Goal: Task Accomplishment & Management: Manage account settings

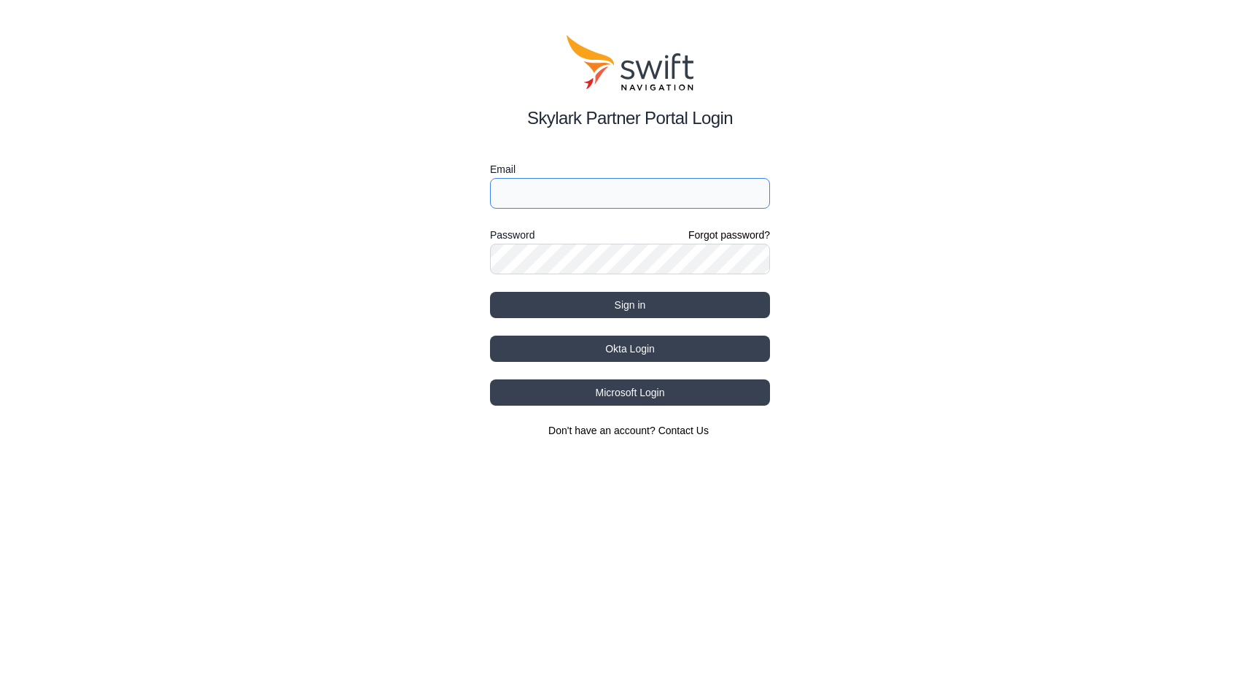
click at [533, 185] on input "Email" at bounding box center [630, 193] width 280 height 31
type input "xiao.h@grabtaxi.com"
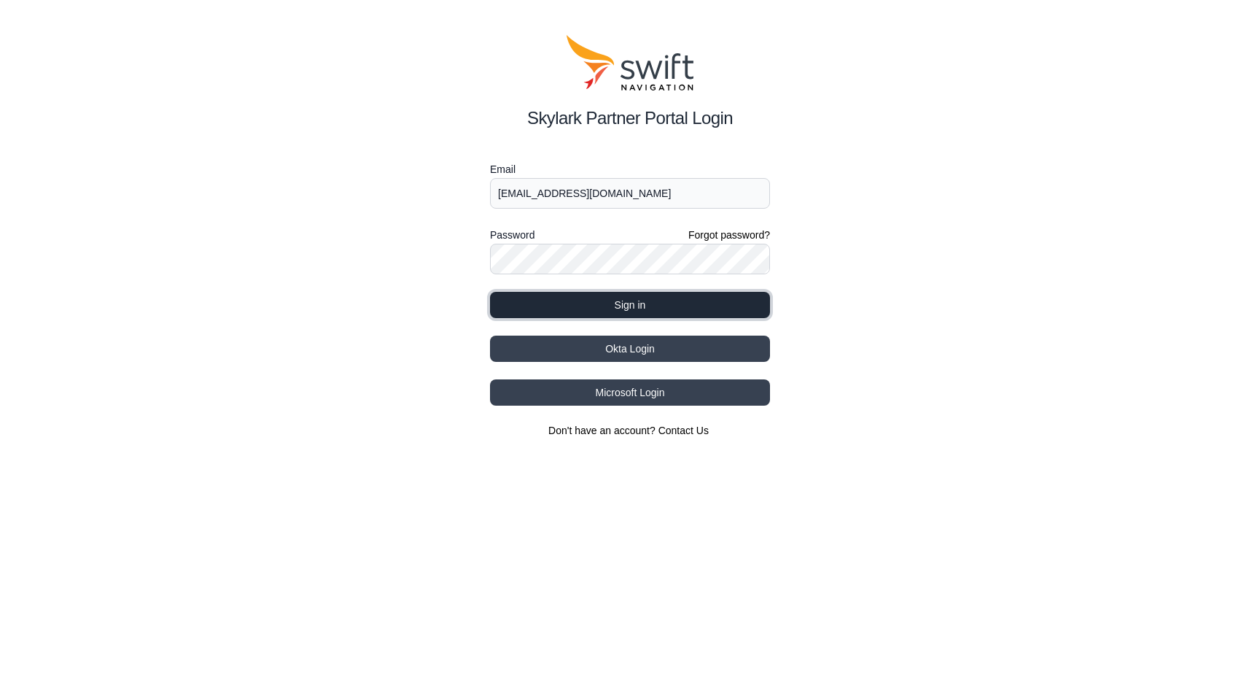
click at [597, 301] on button "Sign in" at bounding box center [630, 305] width 280 height 26
select select
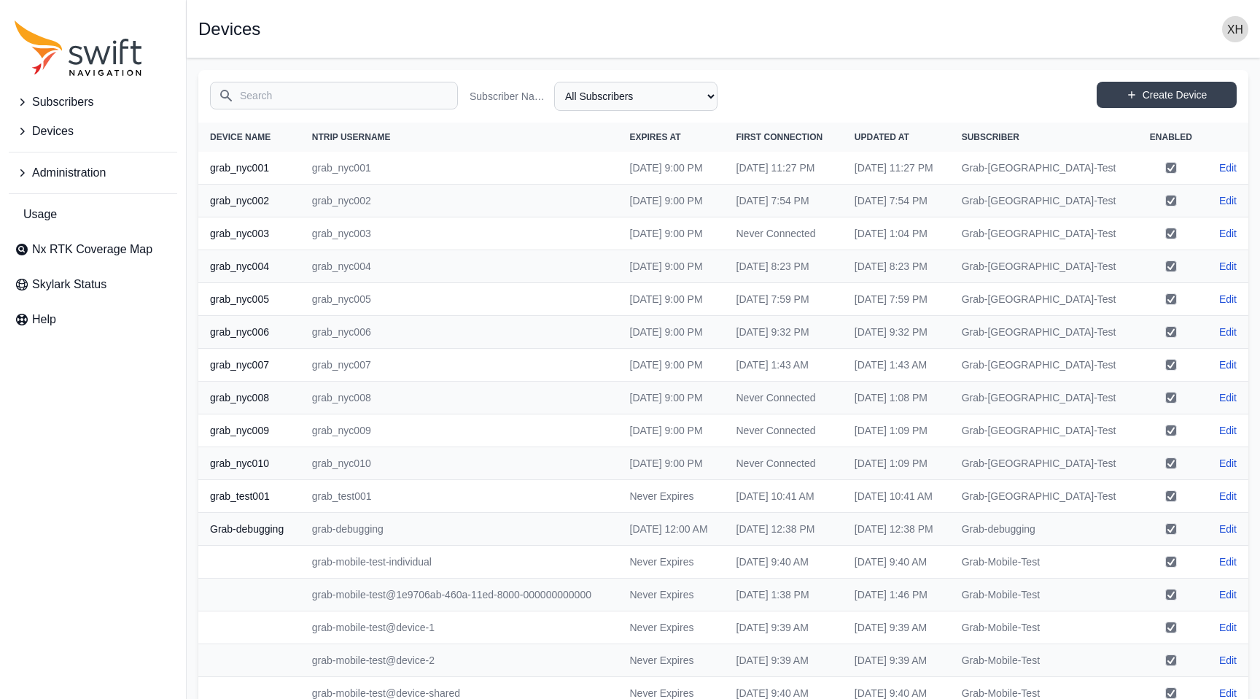
click at [84, 123] on button "Devices" at bounding box center [93, 131] width 168 height 29
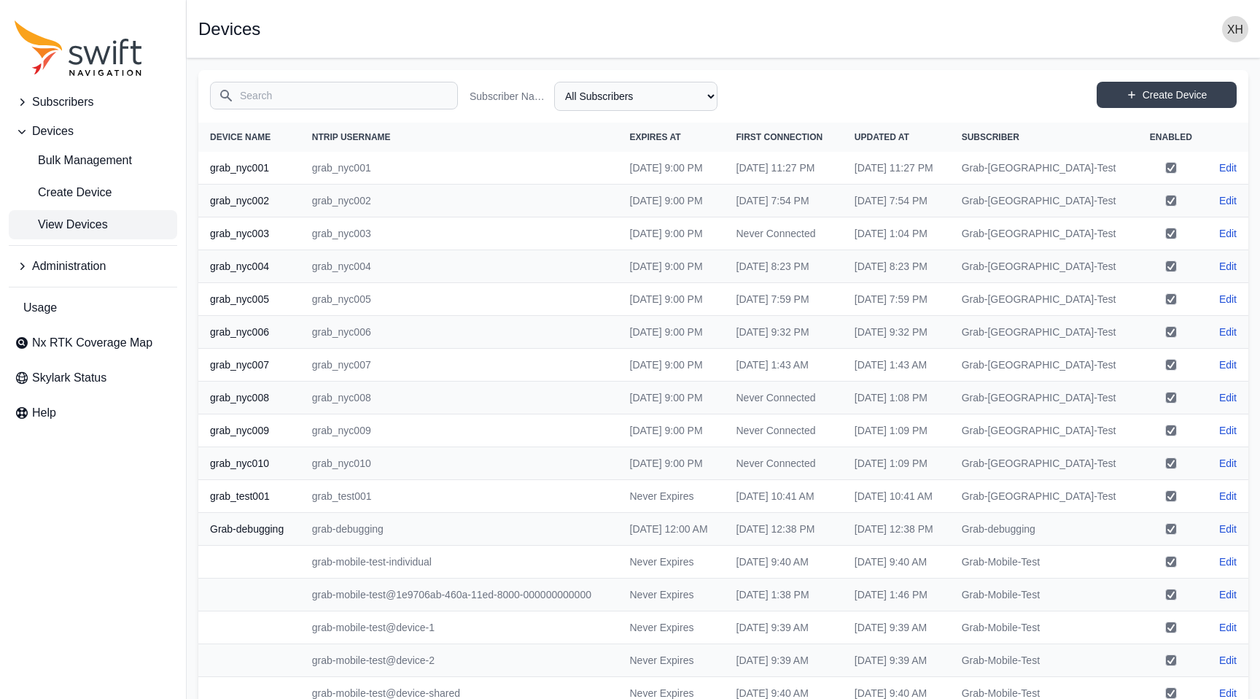
click at [65, 104] on span "Subscribers" at bounding box center [62, 102] width 61 height 18
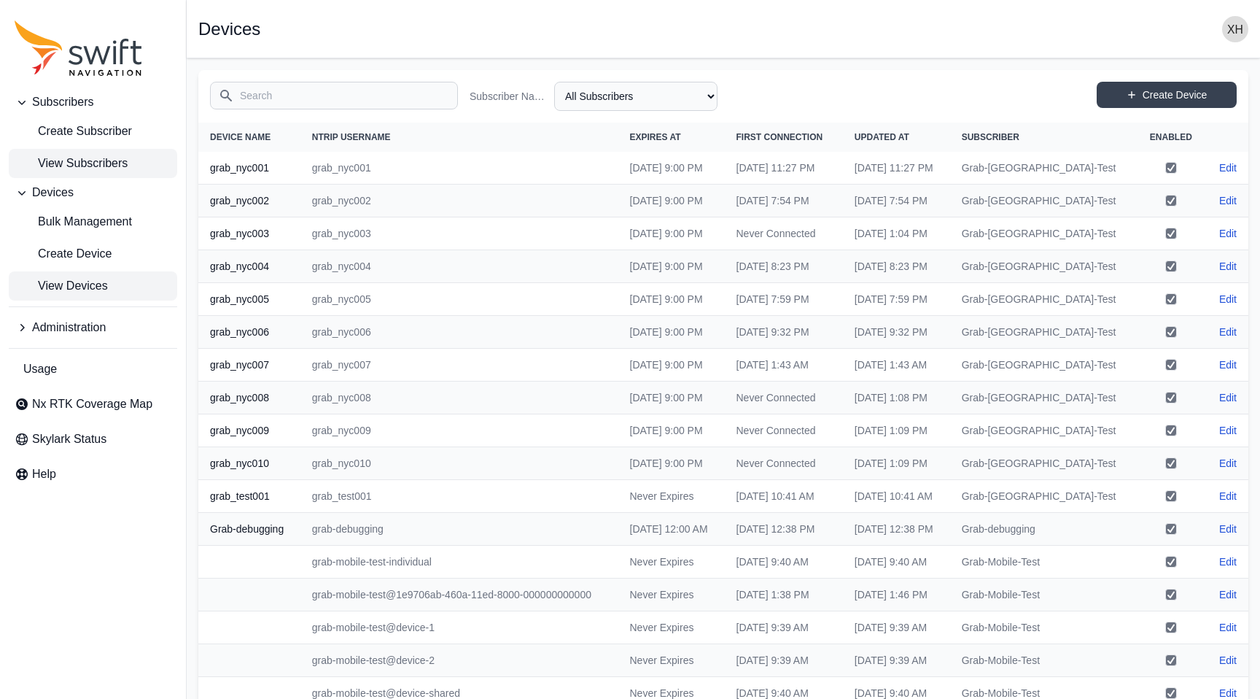
click at [80, 165] on span "View Subscribers" at bounding box center [71, 164] width 113 height 18
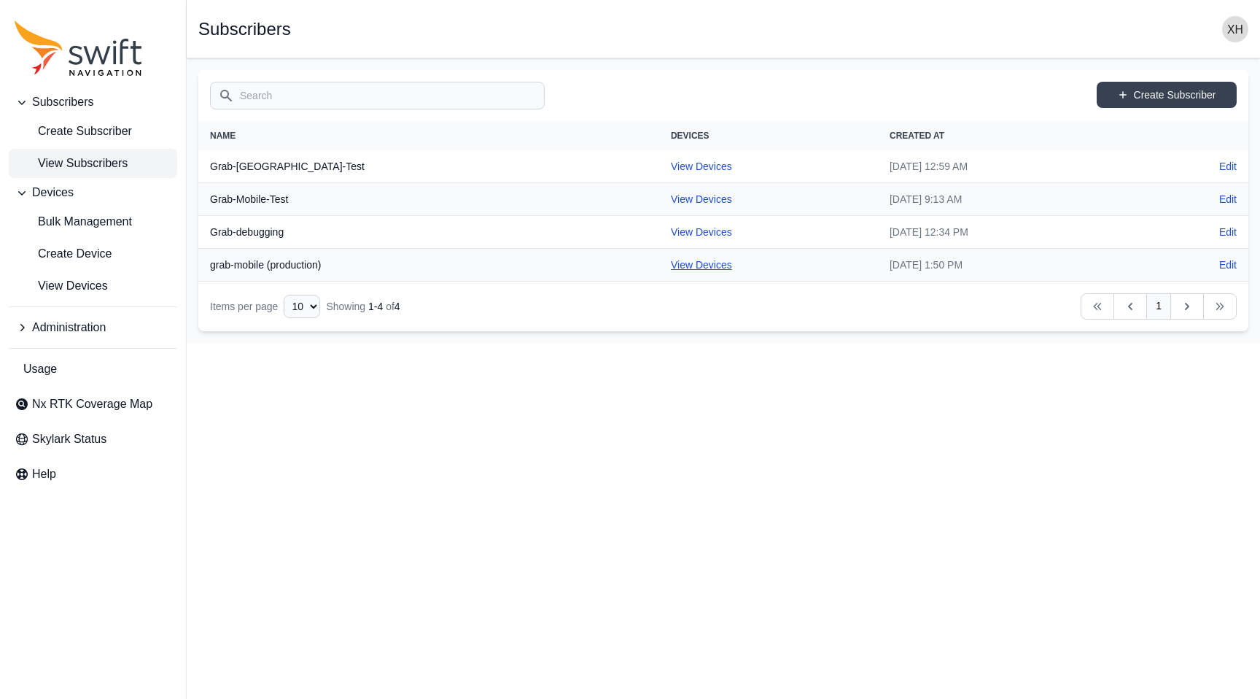
click at [671, 259] on link "View Devices" at bounding box center [701, 265] width 61 height 12
select select "fe55257b-e26b-4112-869a-e544fc77323b"
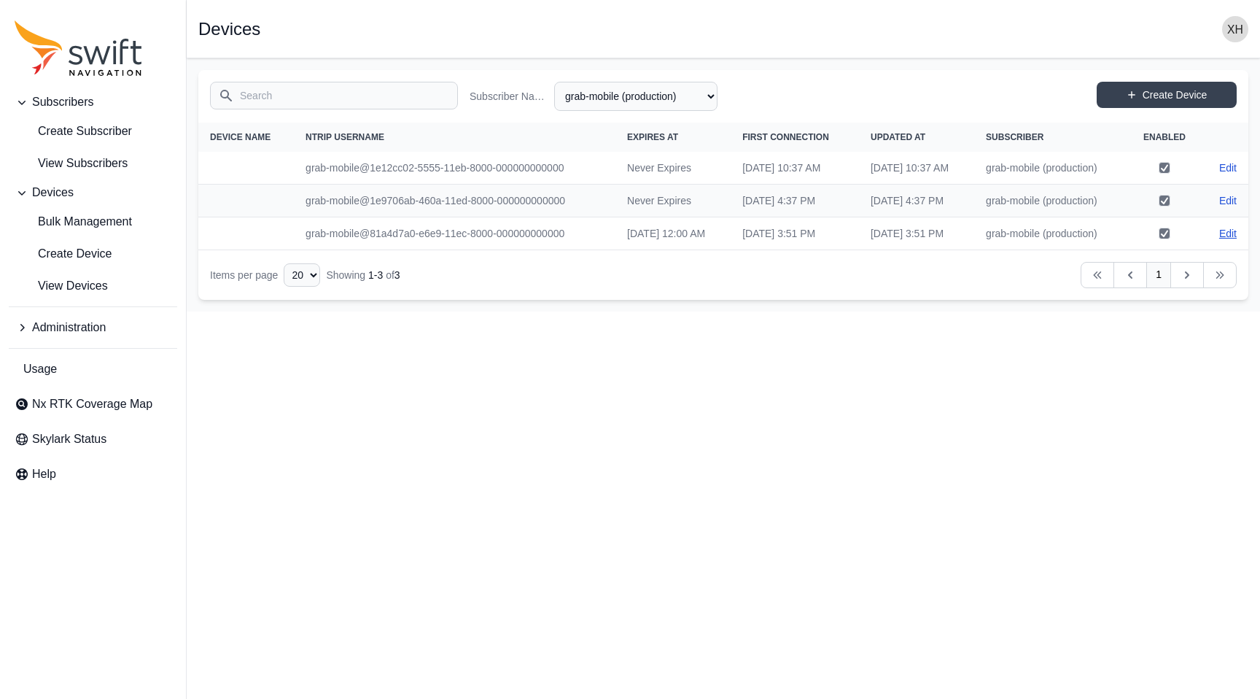
click at [1233, 241] on link "Edit" at bounding box center [1229, 233] width 18 height 15
select select "fe55257b-e26b-4112-869a-e544fc77323b"
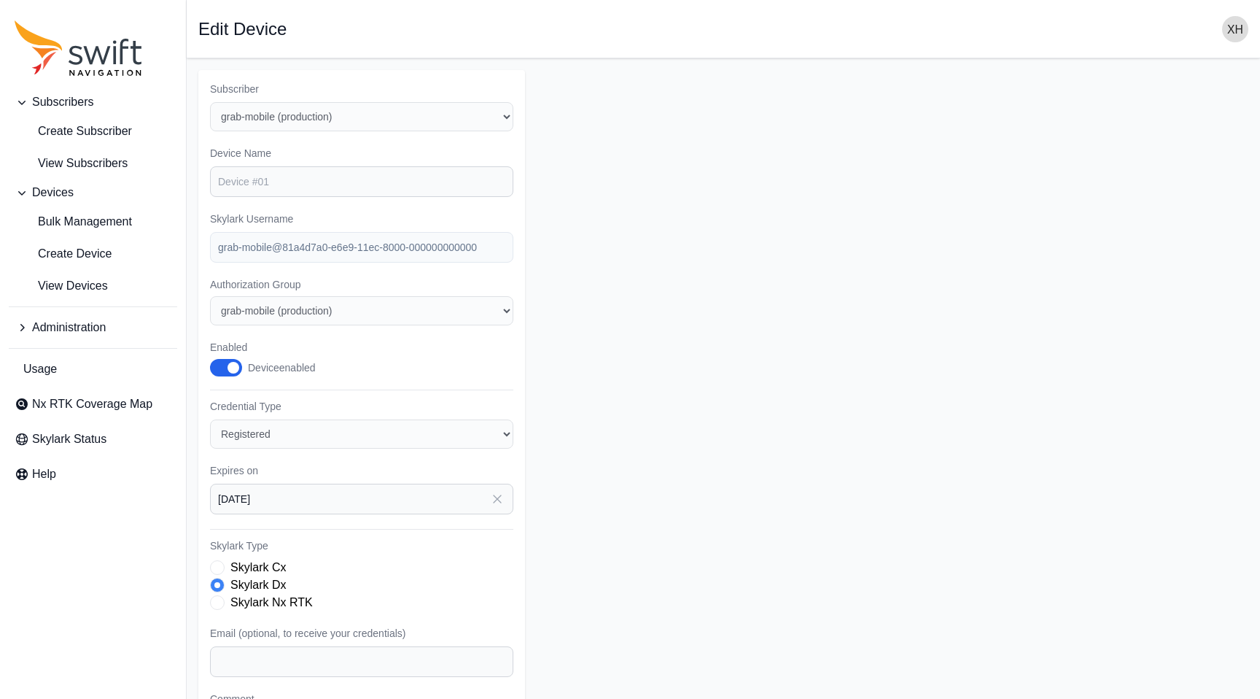
scroll to position [166, 0]
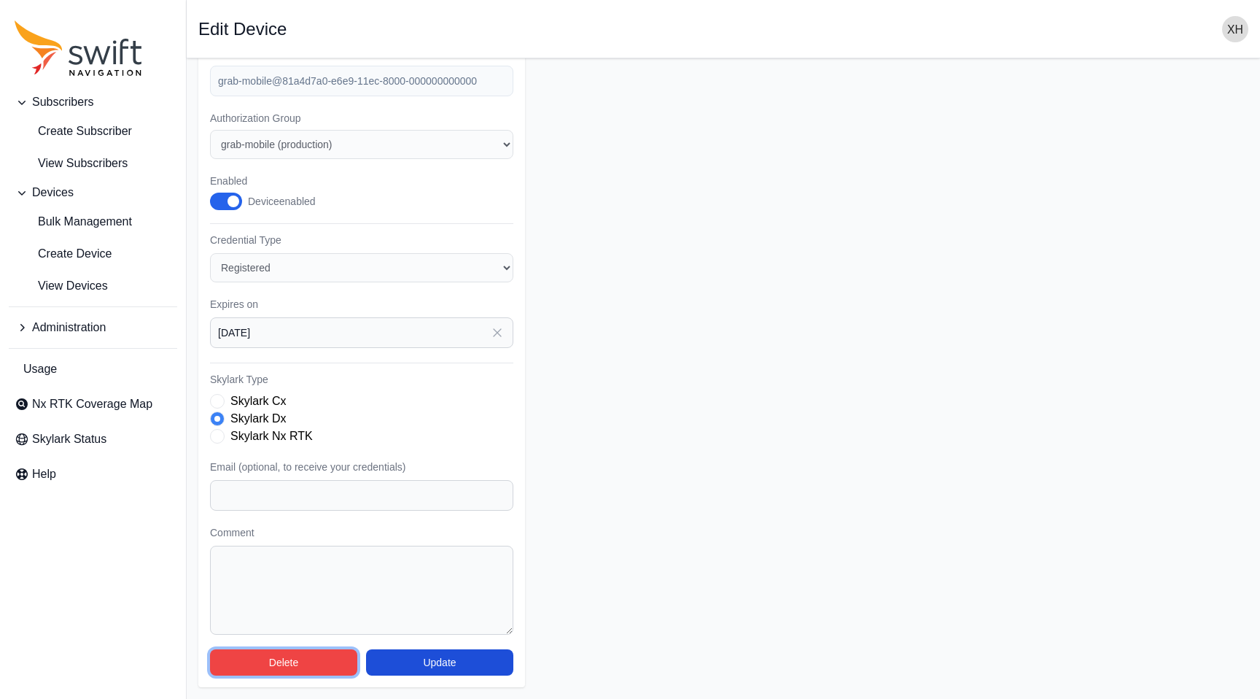
click at [280, 659] on button "Delete" at bounding box center [283, 662] width 147 height 26
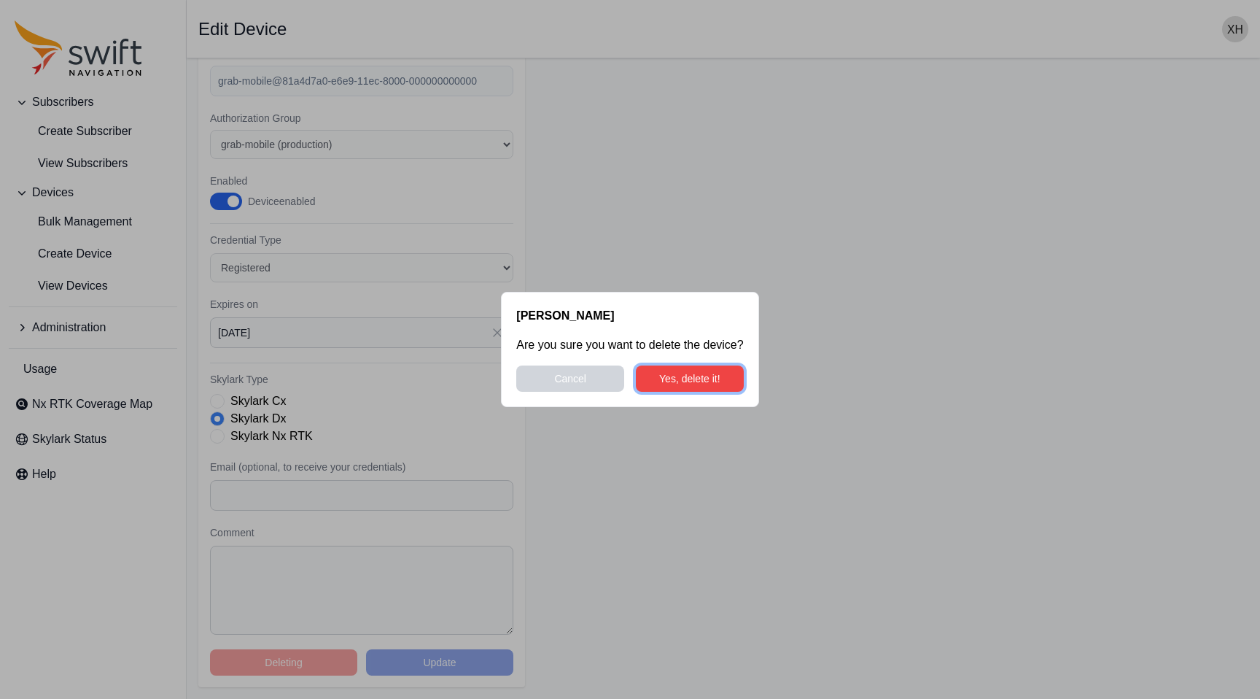
click at [669, 384] on button "Yes, delete it!" at bounding box center [690, 378] width 108 height 26
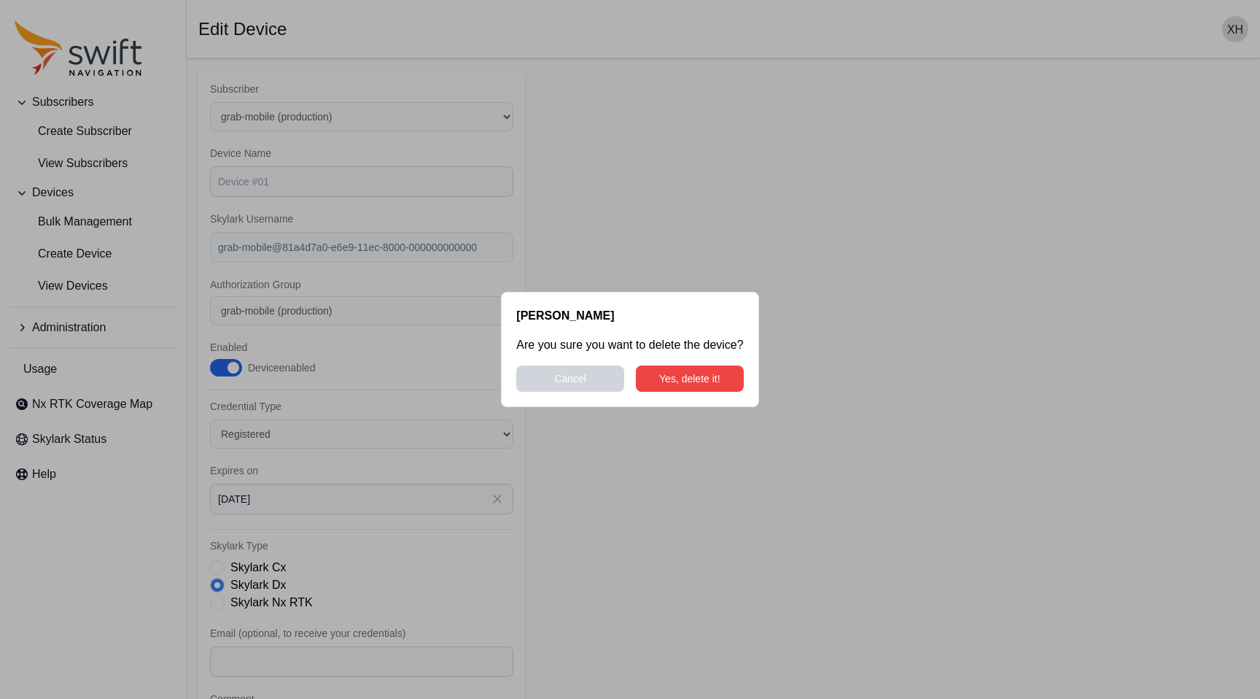
select select "fe55257b-e26b-4112-869a-e544fc77323b"
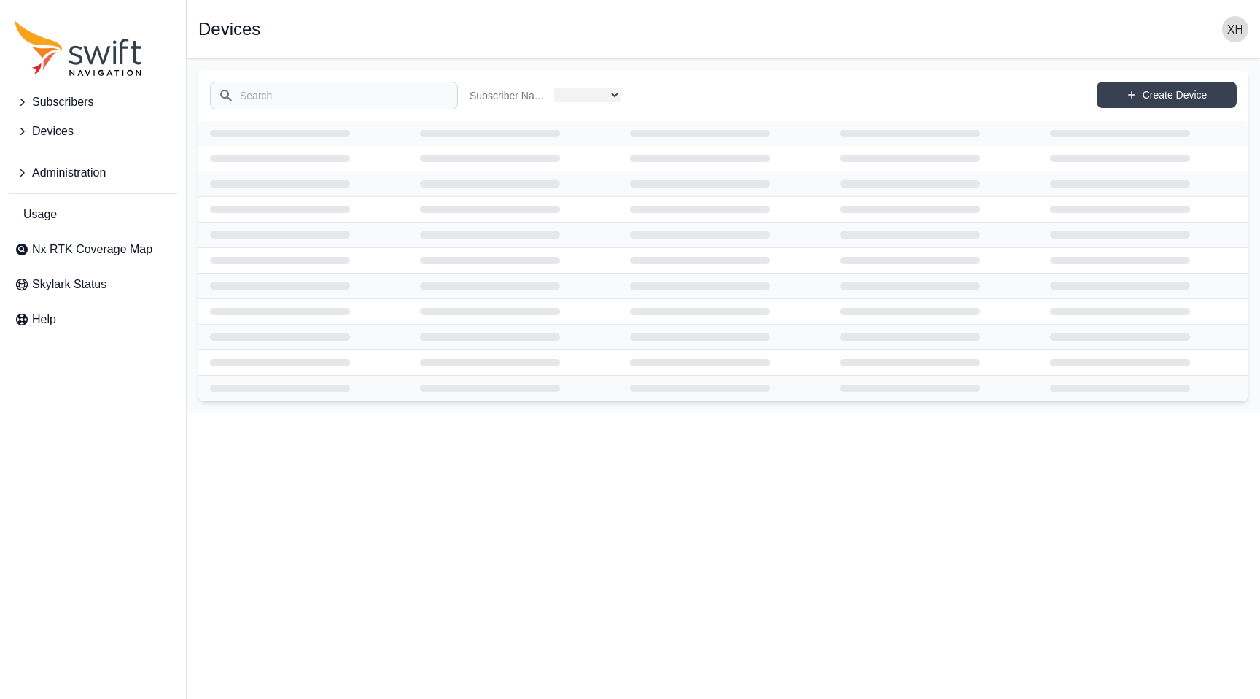
select select "fe55257b-e26b-4112-869a-e544fc77323b"
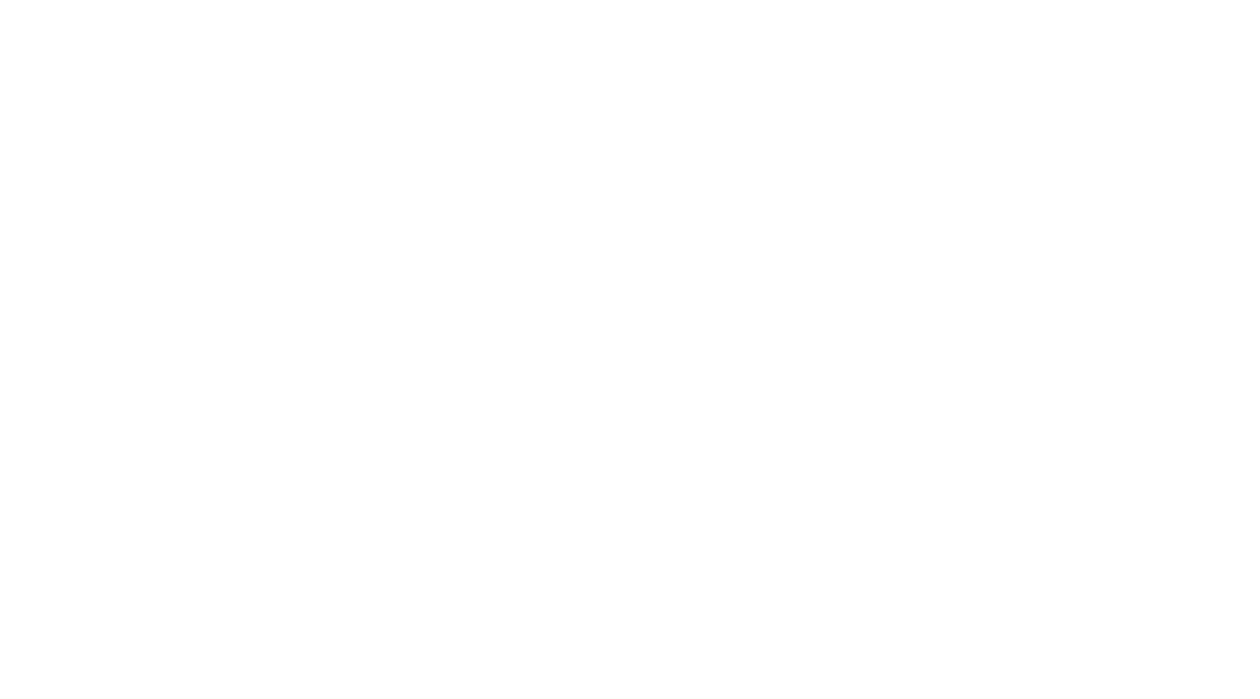
select select "fe55257b-e26b-4112-869a-e544fc77323b"
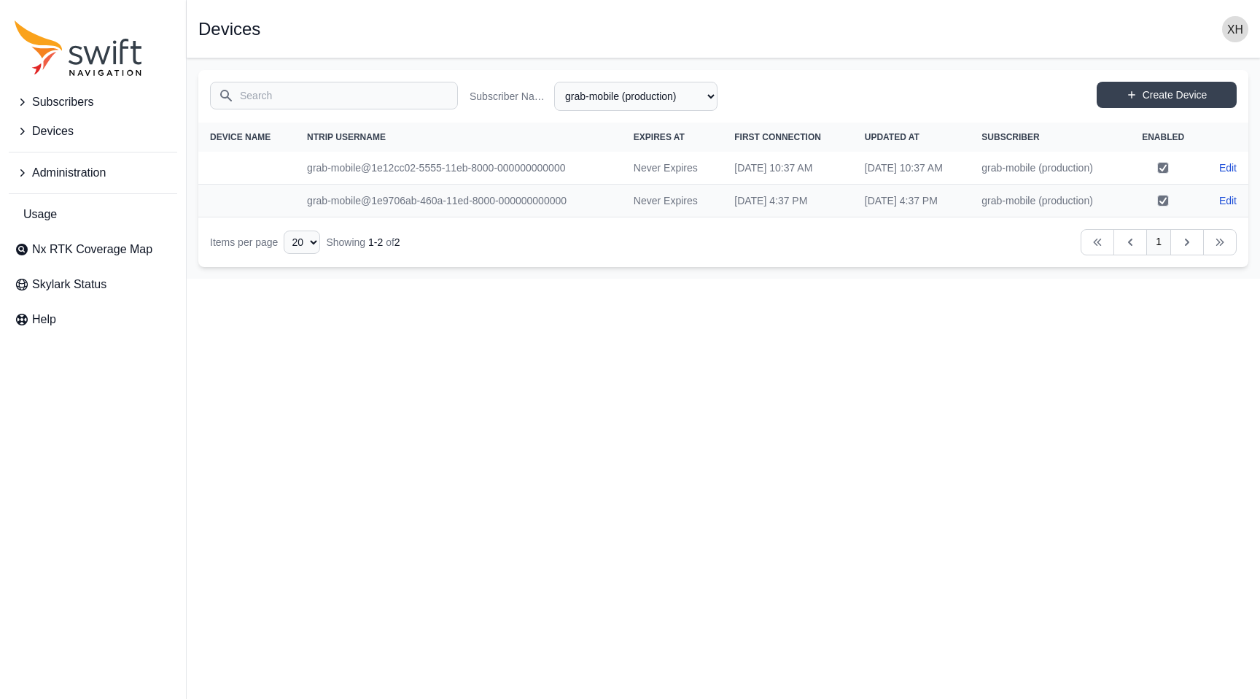
click at [49, 139] on span "Devices" at bounding box center [53, 132] width 42 height 18
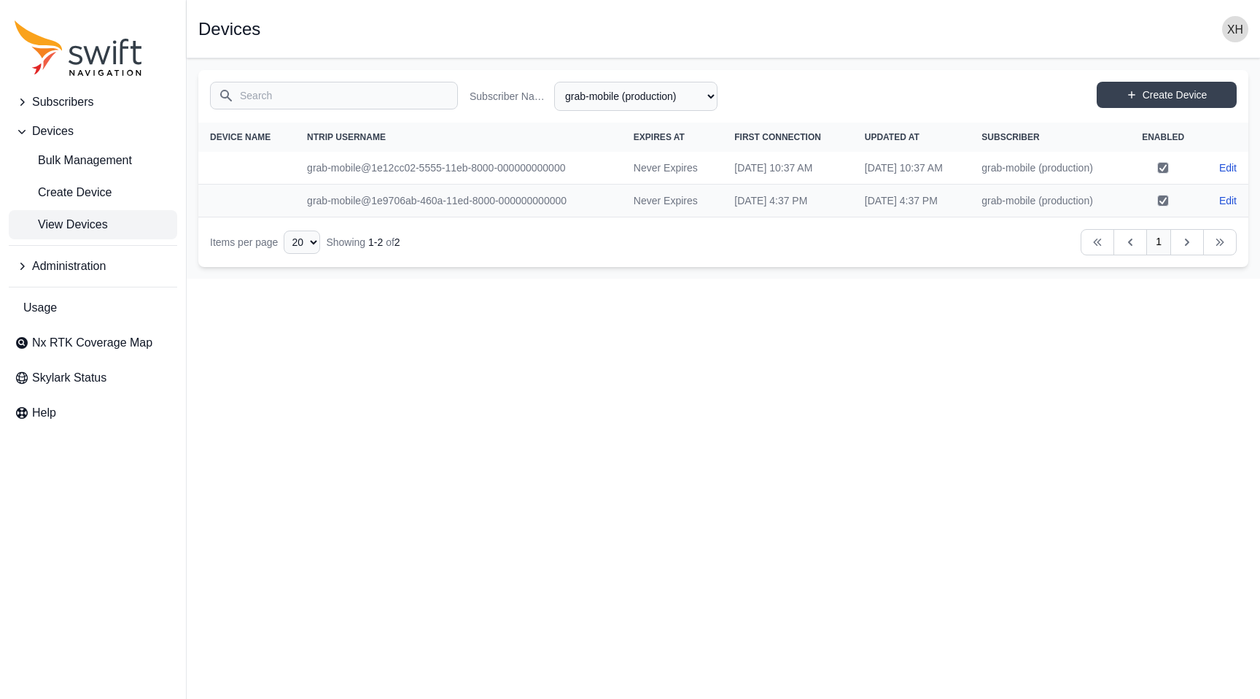
click at [79, 220] on span "View Devices" at bounding box center [61, 225] width 93 height 18
select select "Subscriber"
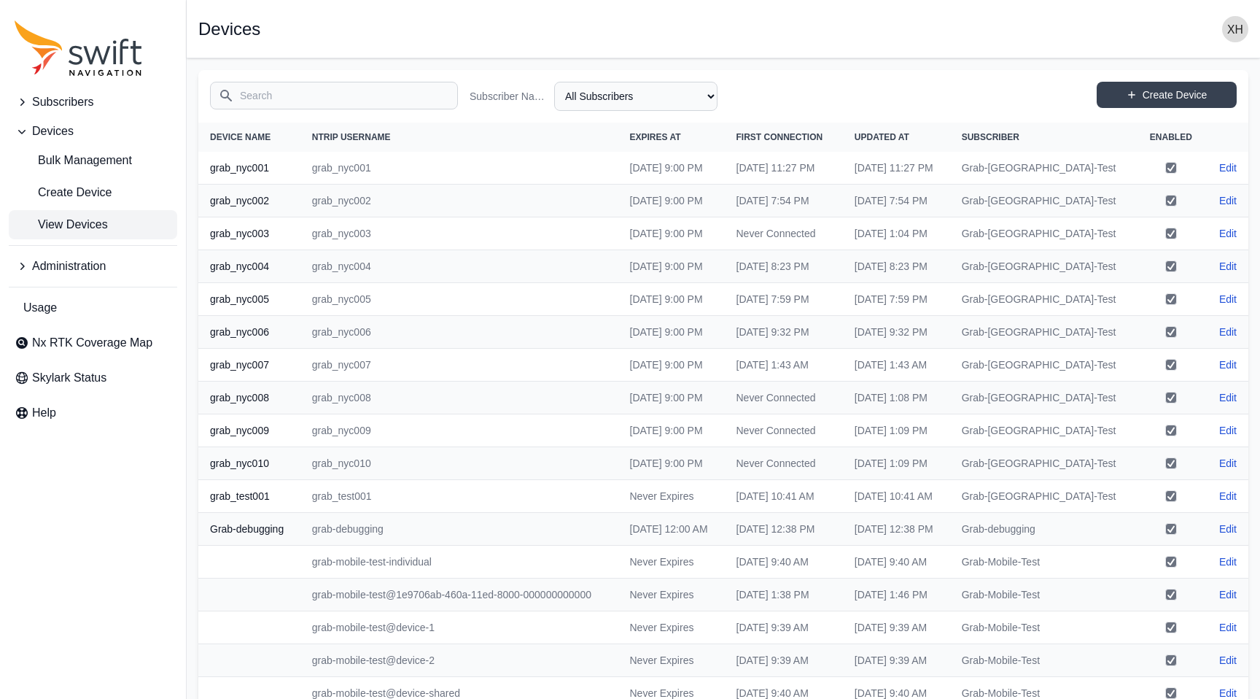
click at [103, 268] on span "Administration" at bounding box center [69, 266] width 74 height 18
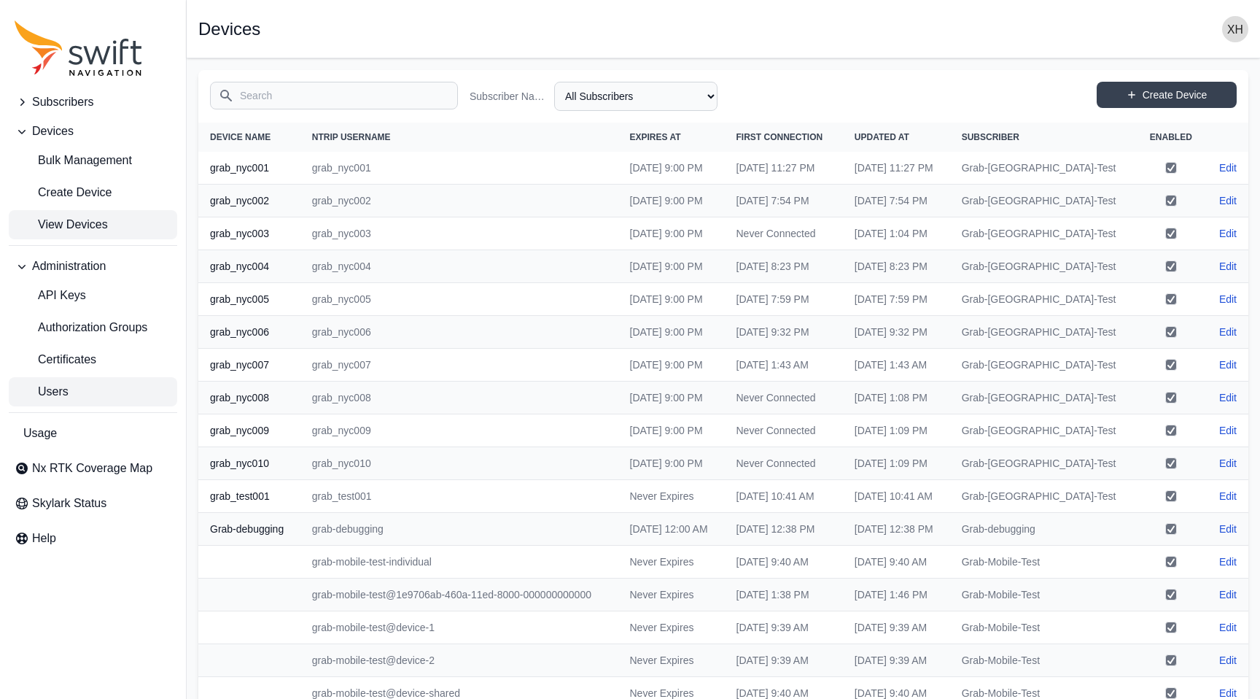
click at [77, 393] on link "Users" at bounding box center [93, 391] width 168 height 29
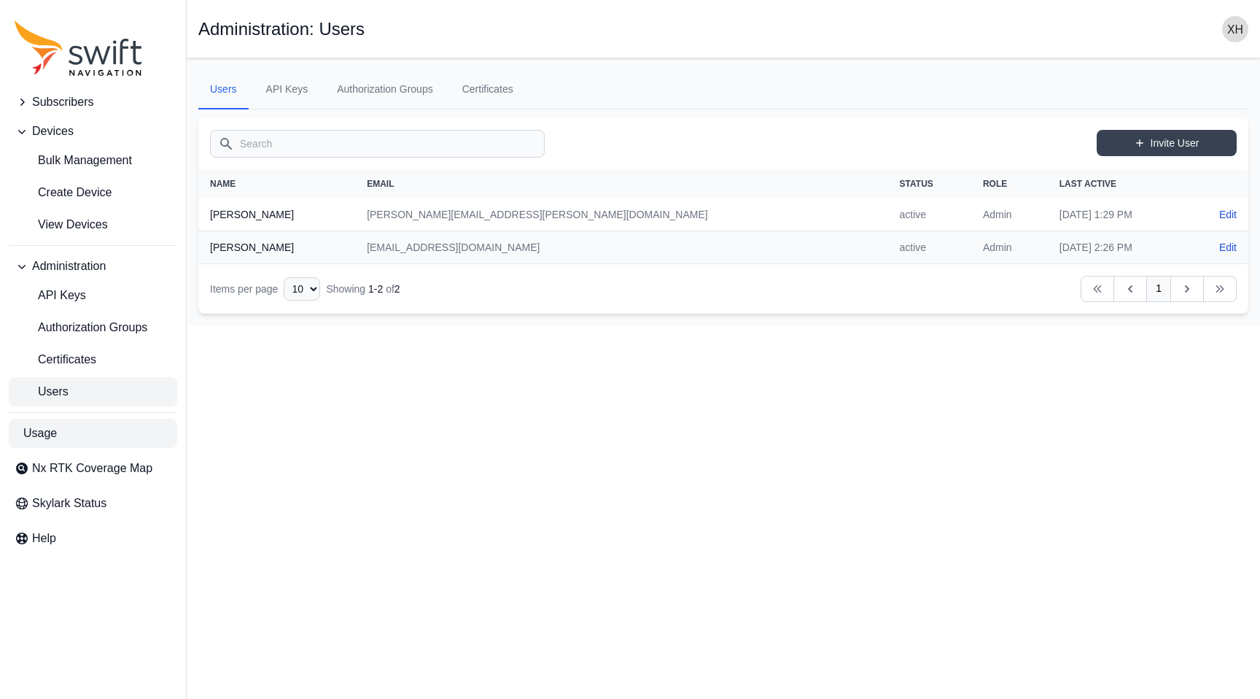
click at [85, 441] on link "Usage" at bounding box center [93, 433] width 168 height 29
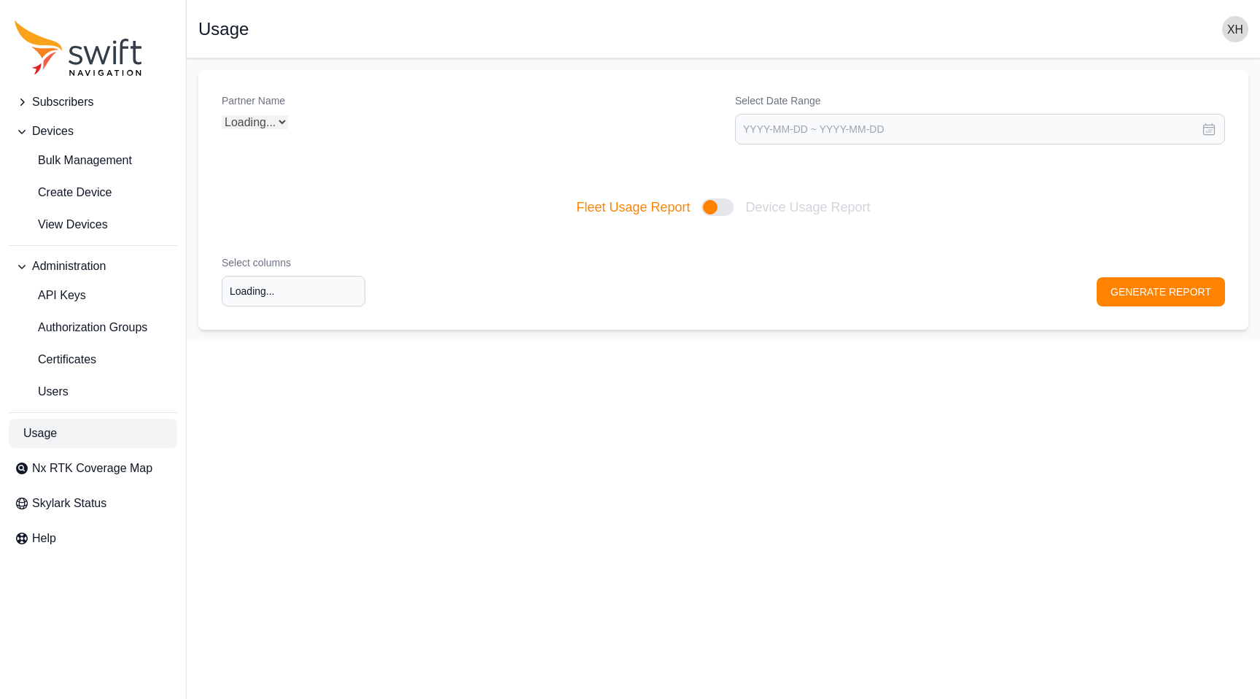
type input "Select columns"
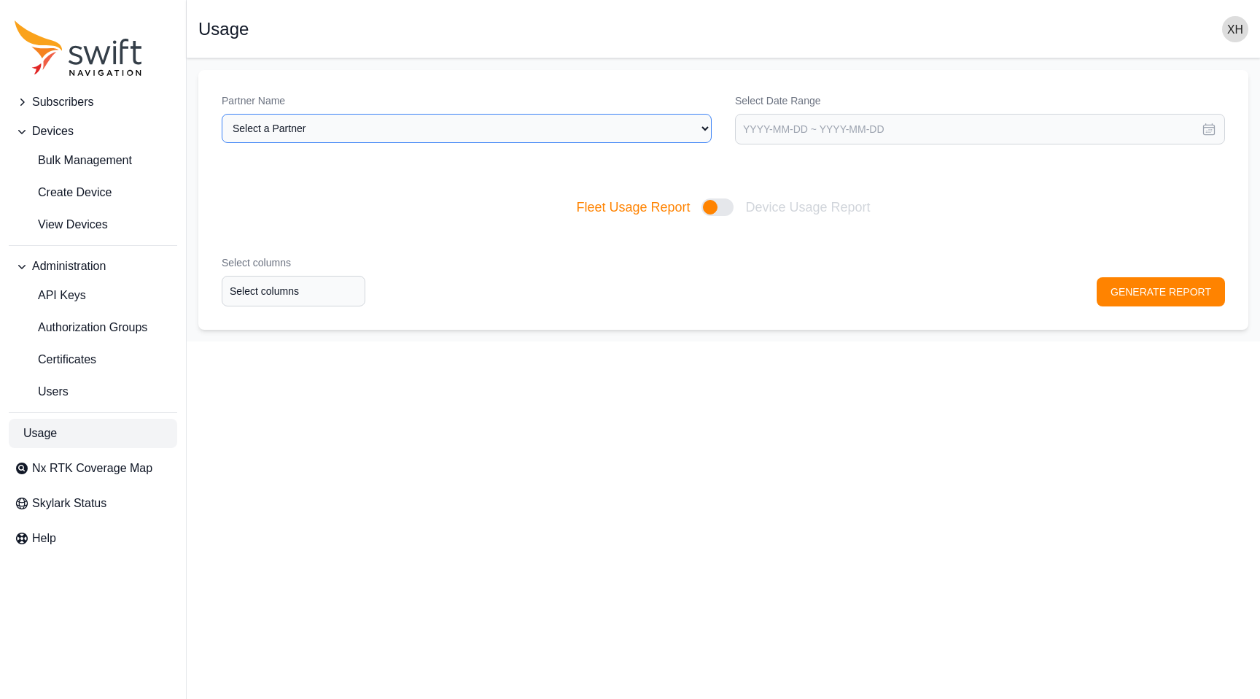
click at [634, 124] on select "Select a Partner Grab" at bounding box center [467, 128] width 490 height 29
click at [222, 114] on select "Select a Partner Grab" at bounding box center [467, 128] width 490 height 29
select select "3f7c8ae7-4574-44cd-b1e2-e924d7be4325"
click at [782, 125] on input "text" at bounding box center [980, 129] width 490 height 31
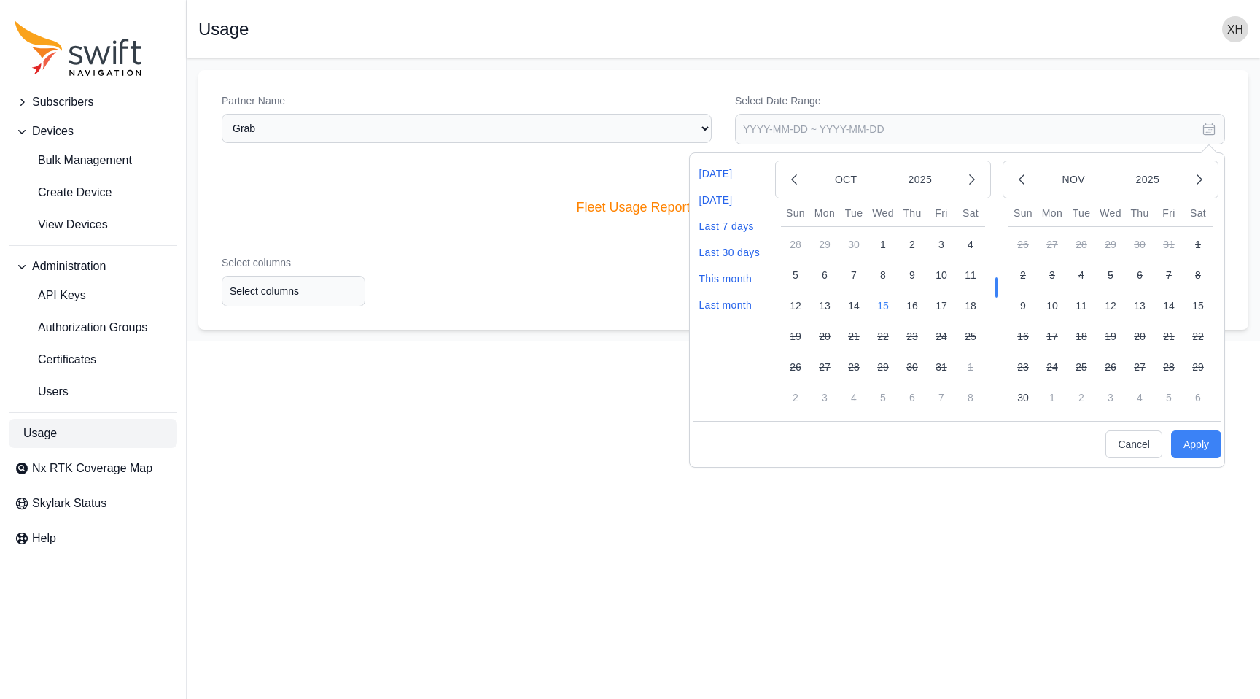
click at [891, 306] on button "15" at bounding box center [883, 305] width 29 height 29
click at [1186, 441] on button "Apply" at bounding box center [1196, 444] width 50 height 28
type input "2025-10-15 ~ 2025-10-15"
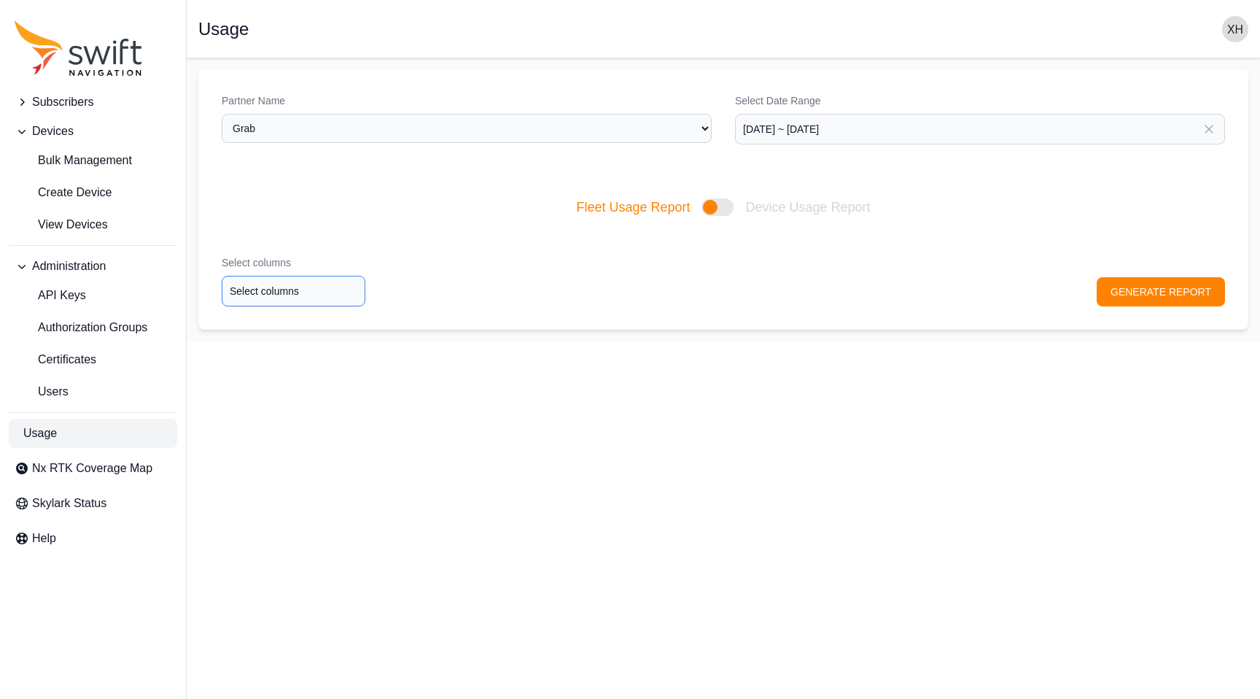
type input "Select columns"
click at [312, 296] on input "Select columns" at bounding box center [294, 291] width 144 height 31
click at [496, 236] on div "Select columns Select columns GENERATE REPORT" at bounding box center [723, 281] width 1050 height 98
click at [717, 214] on div at bounding box center [718, 207] width 32 height 18
click at [576, 208] on input "Fleet Usage Report Device Usage Report" at bounding box center [576, 207] width 1 height 1
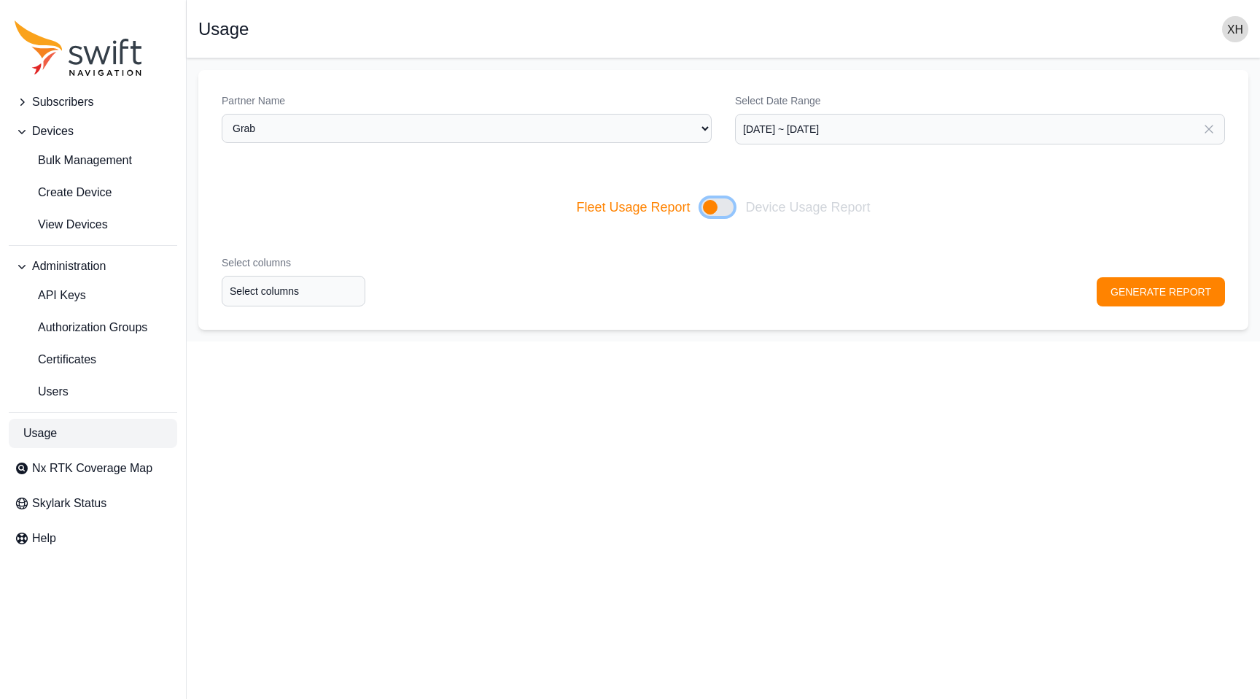
checkbox input "true"
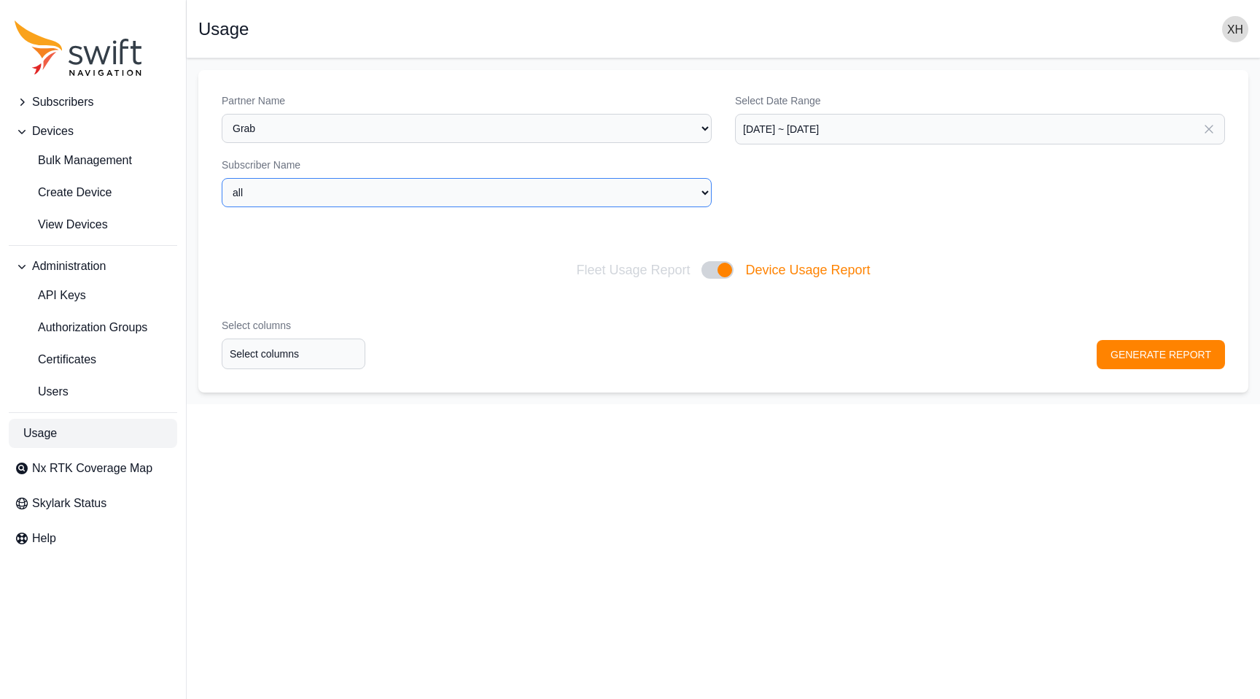
click at [337, 195] on select "all Grab-debugging grab-mobile (production) Grab-Mobile-Test Grab-NYC-Test" at bounding box center [467, 192] width 490 height 29
select select "fe55257b-e26b-4112-869a-e544fc77323b"
click at [222, 178] on select "all Grab-debugging grab-mobile (production) Grab-Mobile-Test Grab-NYC-Test" at bounding box center [467, 192] width 490 height 29
click at [325, 358] on input "Select columns" at bounding box center [294, 353] width 144 height 31
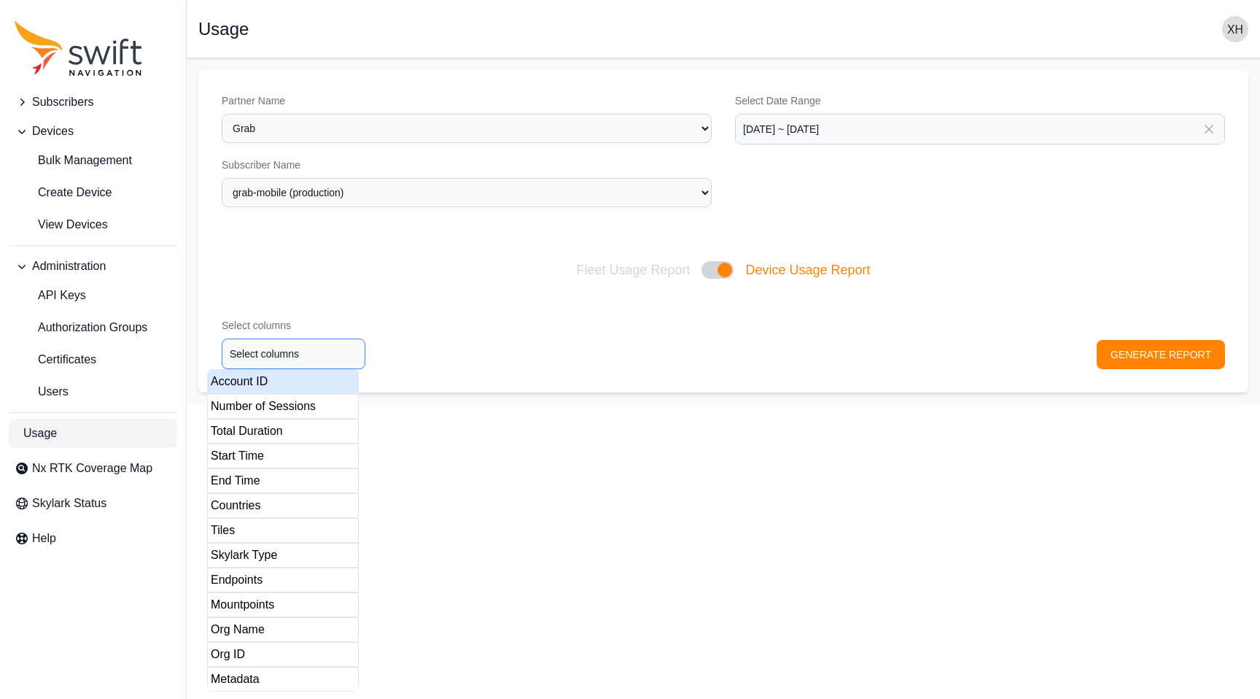
type input "1 columns selected"
click at [306, 386] on div "Account ID" at bounding box center [283, 381] width 152 height 25
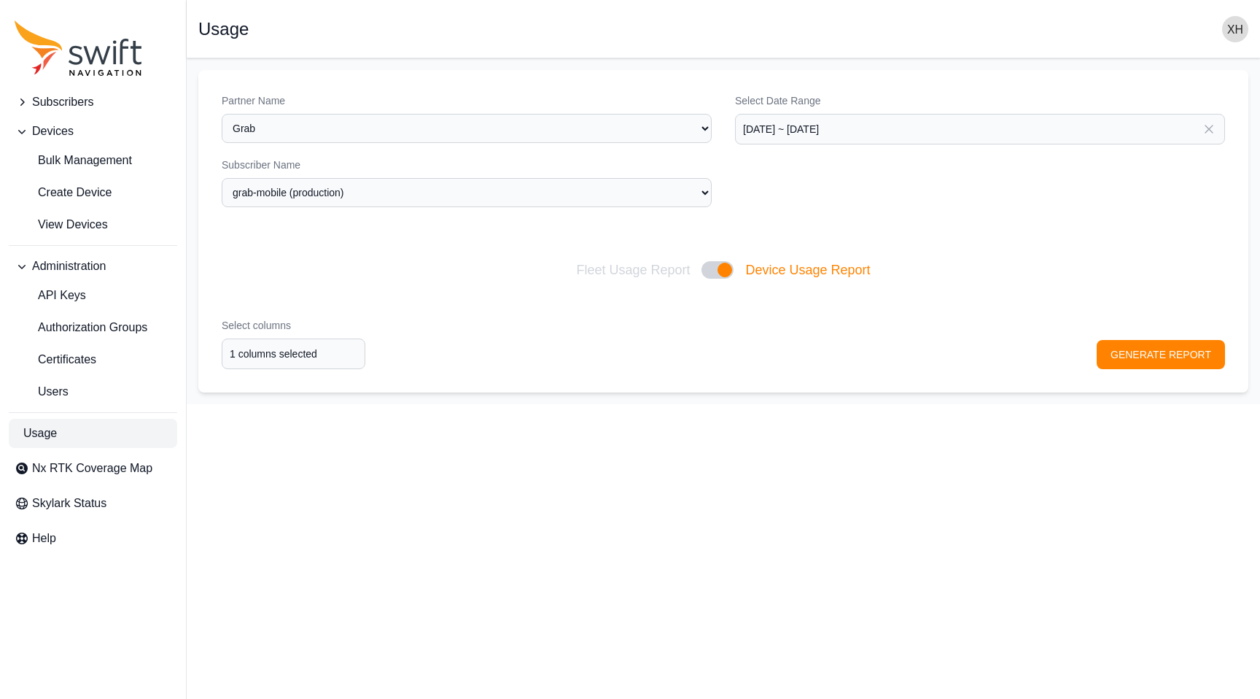
click at [458, 354] on div "Select columns 1 columns selected GENERATE REPORT" at bounding box center [723, 344] width 1050 height 98
click at [1186, 358] on button "GENERATE REPORT" at bounding box center [1161, 354] width 128 height 29
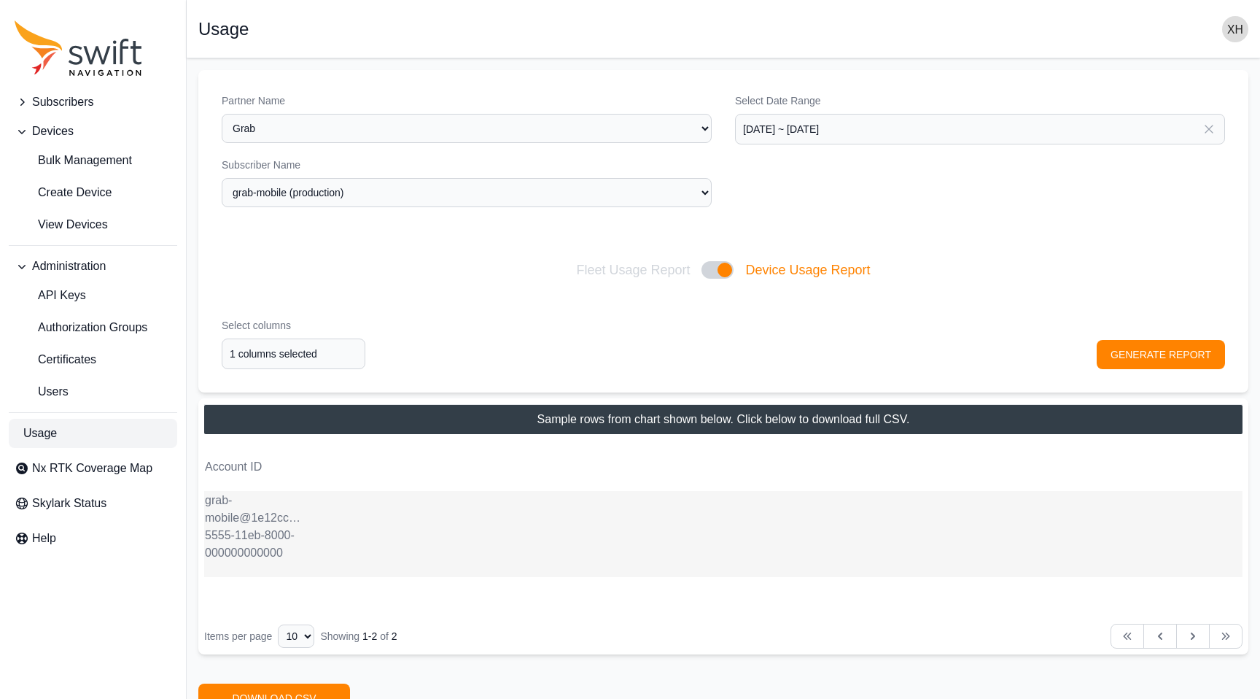
click at [41, 92] on button "Subscribers" at bounding box center [93, 102] width 168 height 29
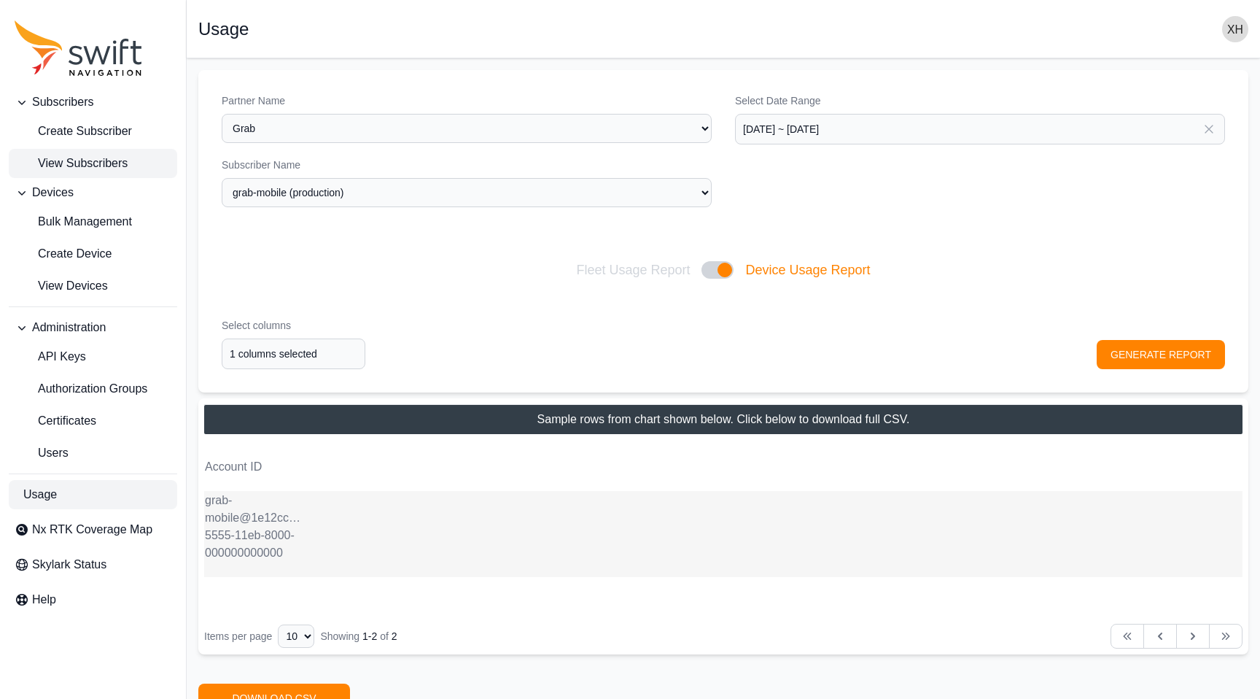
click at [101, 163] on span "View Subscribers" at bounding box center [71, 164] width 113 height 18
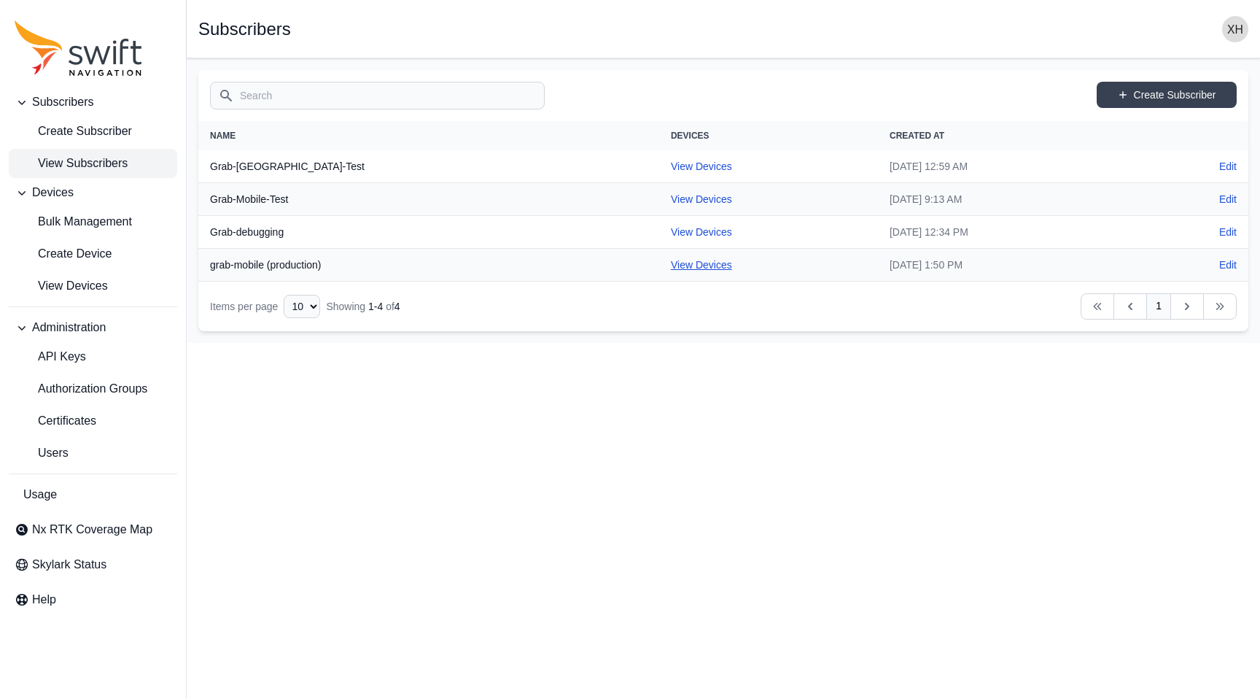
click at [671, 267] on link "View Devices" at bounding box center [701, 265] width 61 height 12
select select "fe55257b-e26b-4112-869a-e544fc77323b"
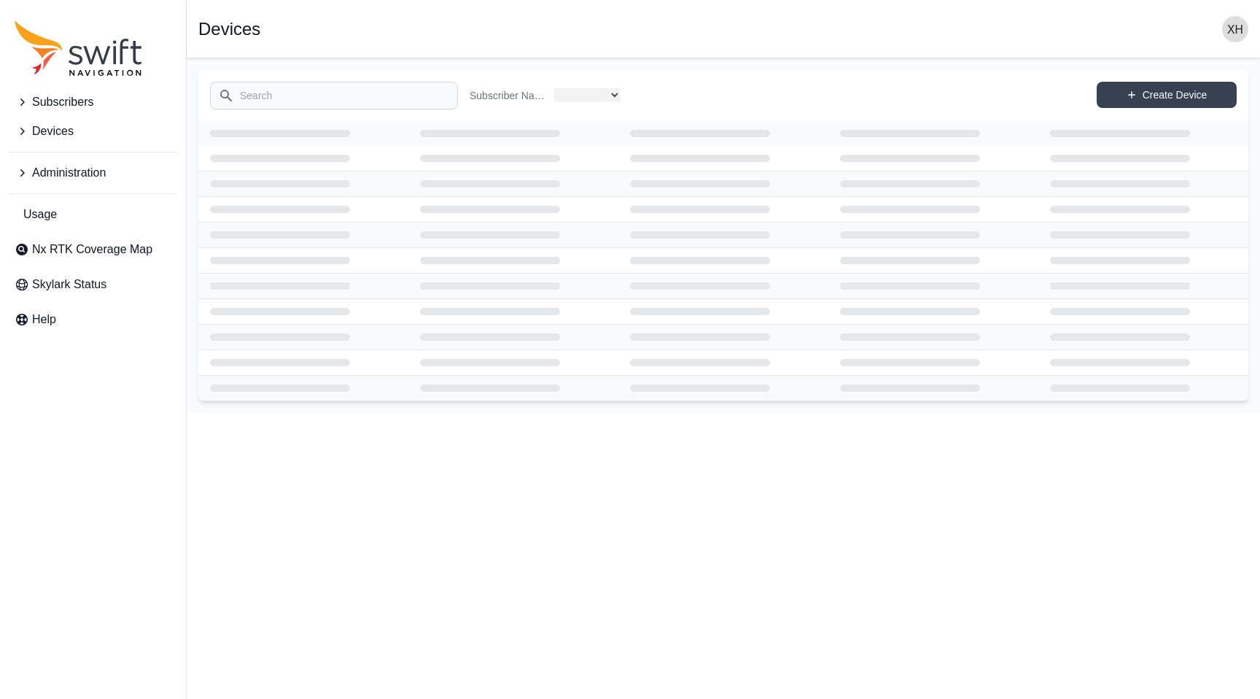
select select "fe55257b-e26b-4112-869a-e544fc77323b"
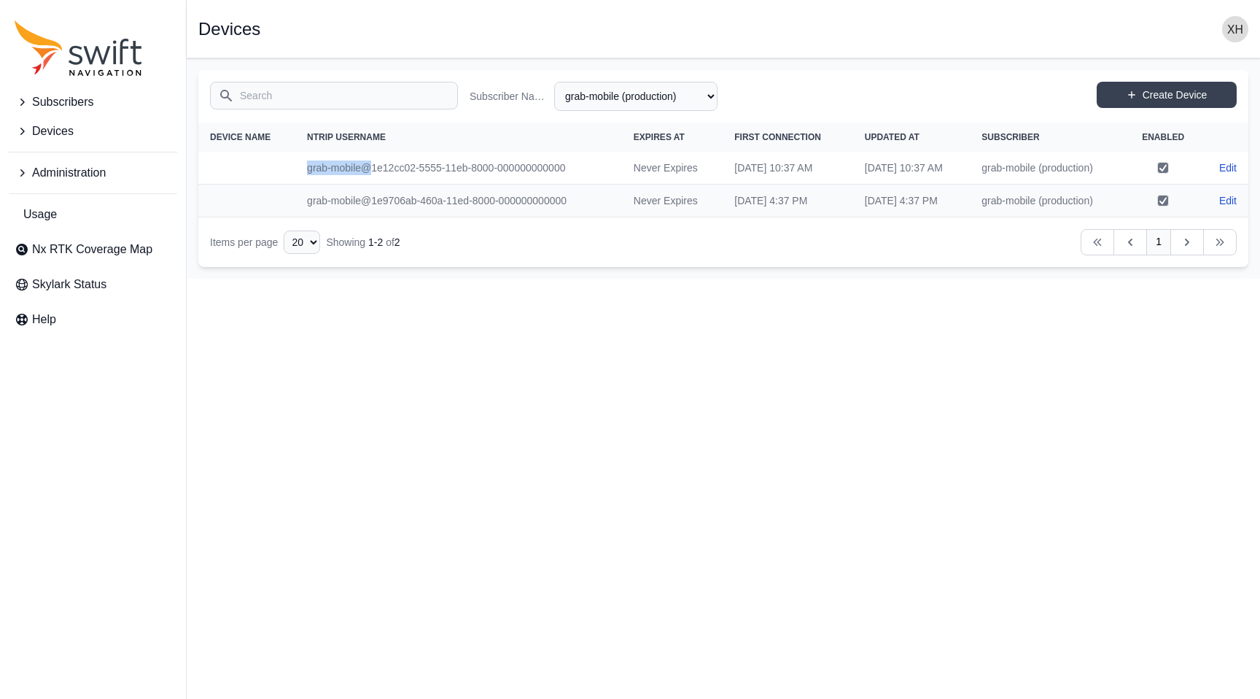
drag, startPoint x: 295, startPoint y: 167, endPoint x: 363, endPoint y: 168, distance: 68.6
click at [364, 168] on td "grab-mobile@1e12cc02-5555-11eb-8000-000000000000" at bounding box center [458, 168] width 327 height 33
copy td "grab-mobile@"
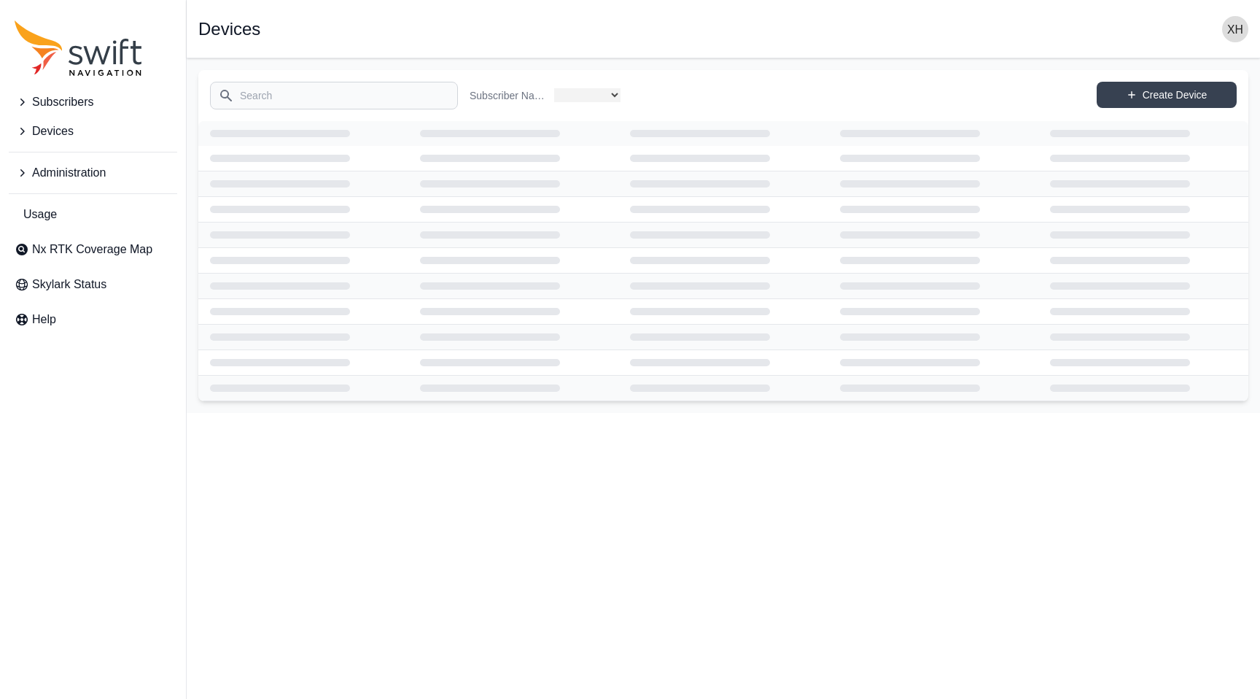
select select "fe55257b-e26b-4112-869a-e544fc77323b"
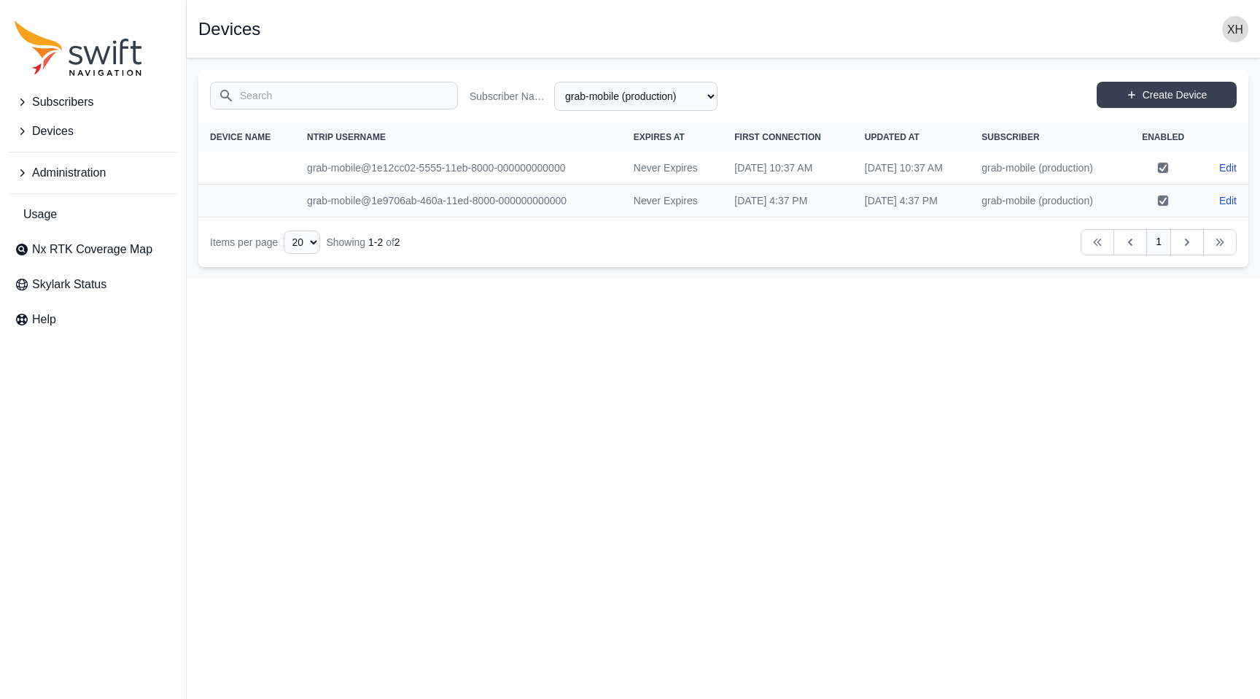
click at [25, 140] on button "Devices" at bounding box center [93, 131] width 168 height 29
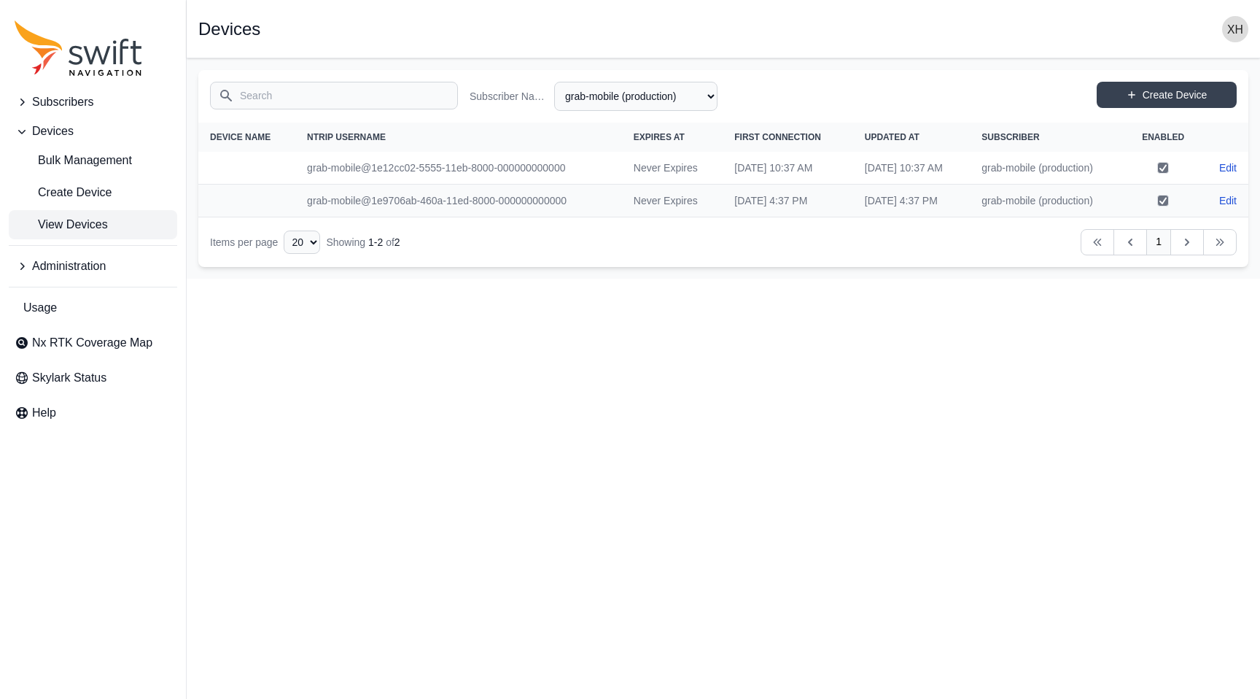
click at [78, 226] on span "View Devices" at bounding box center [61, 225] width 93 height 18
select select "Subscriber"
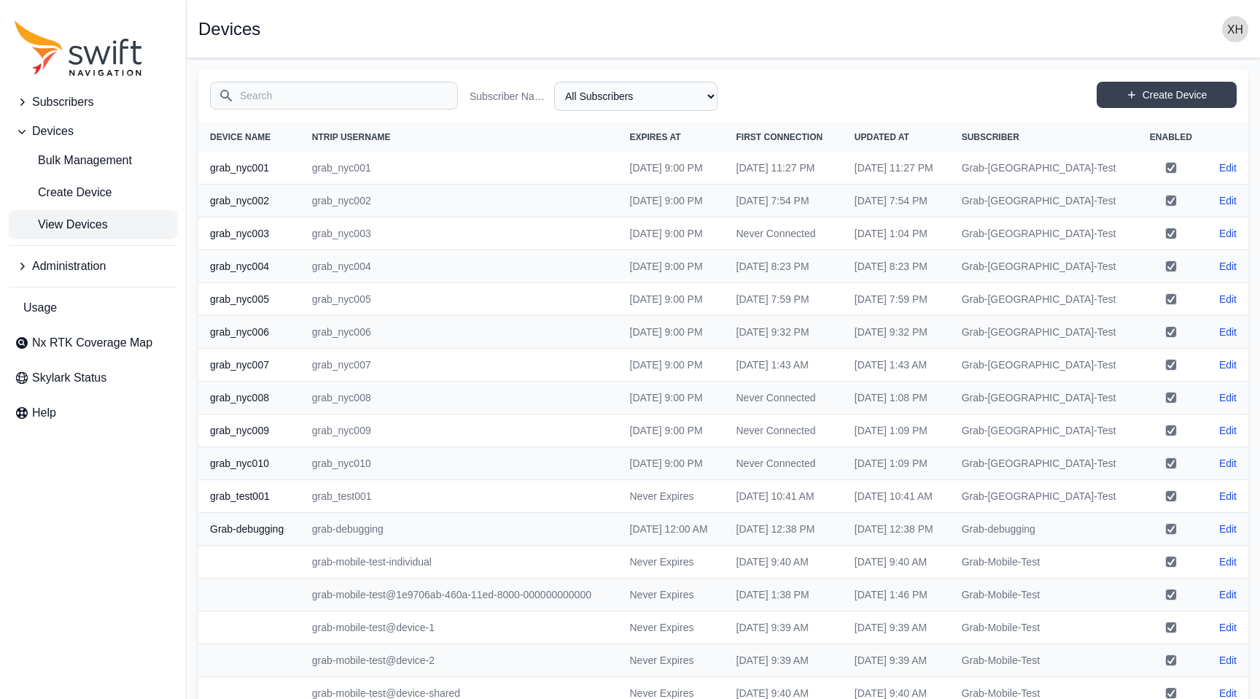
scroll to position [330, 0]
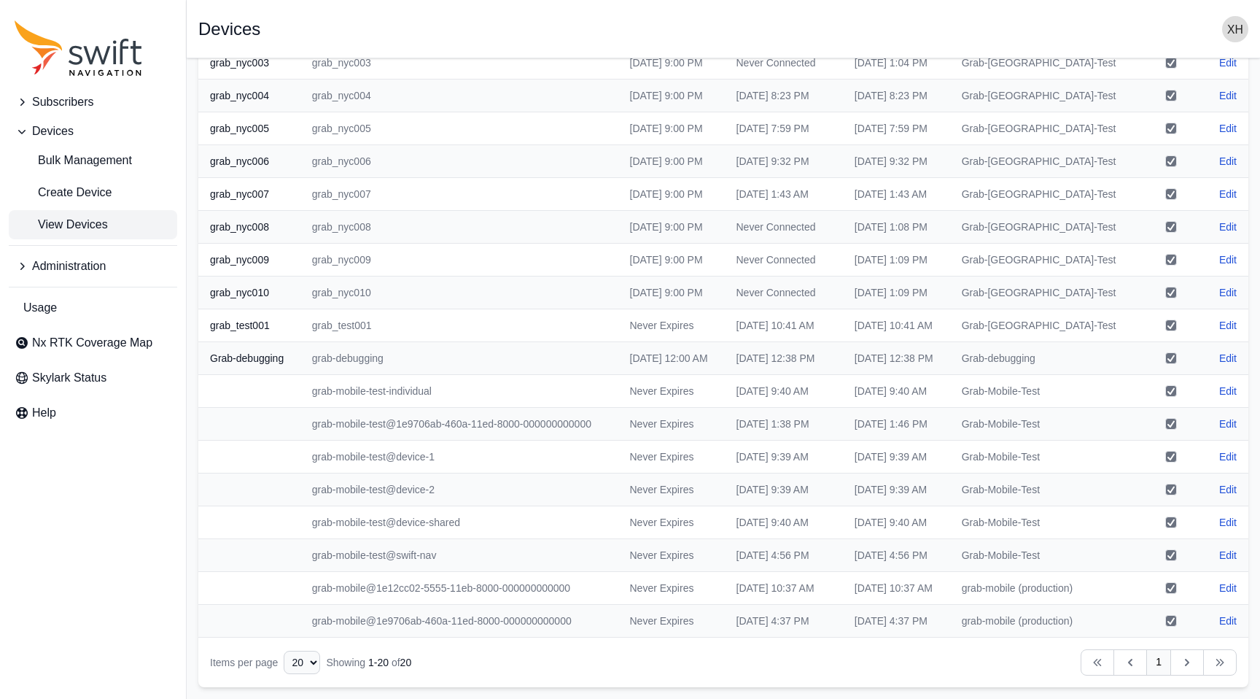
click at [55, 104] on span "Subscribers" at bounding box center [62, 102] width 61 height 18
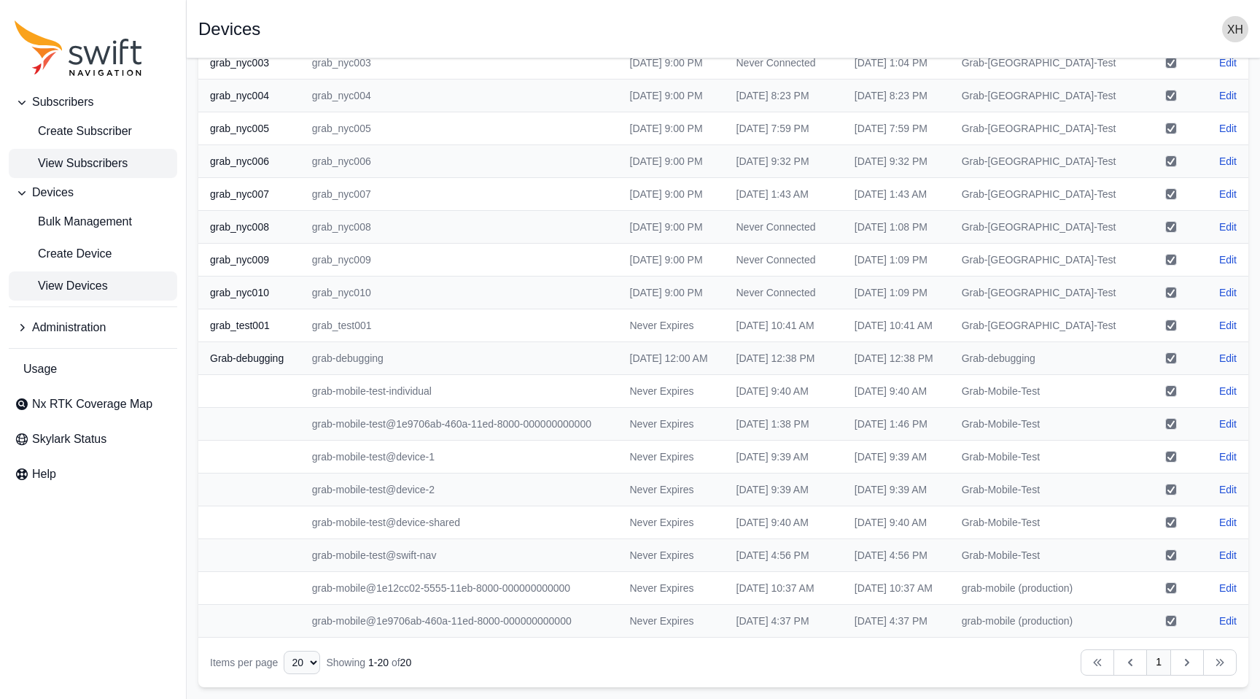
click at [90, 158] on span "View Subscribers" at bounding box center [71, 164] width 113 height 18
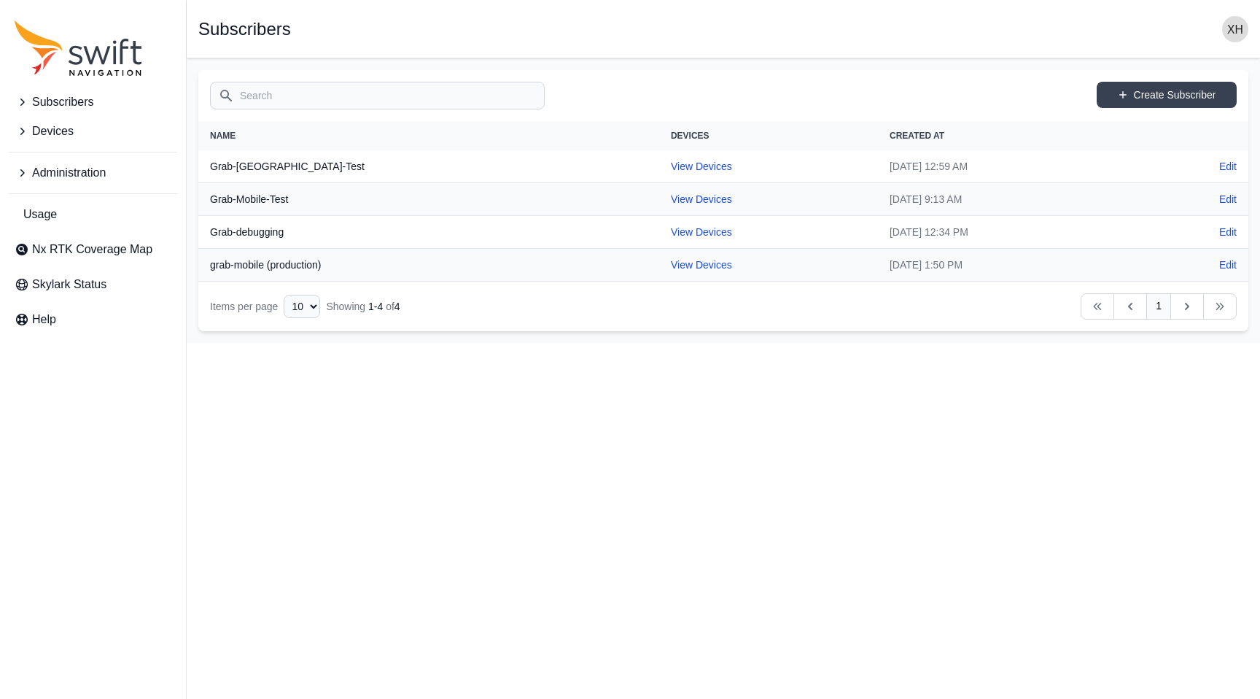
click at [659, 272] on td "View Devices" at bounding box center [768, 265] width 219 height 33
click at [671, 261] on link "View Devices" at bounding box center [701, 265] width 61 height 12
select select "fe55257b-e26b-4112-869a-e544fc77323b"
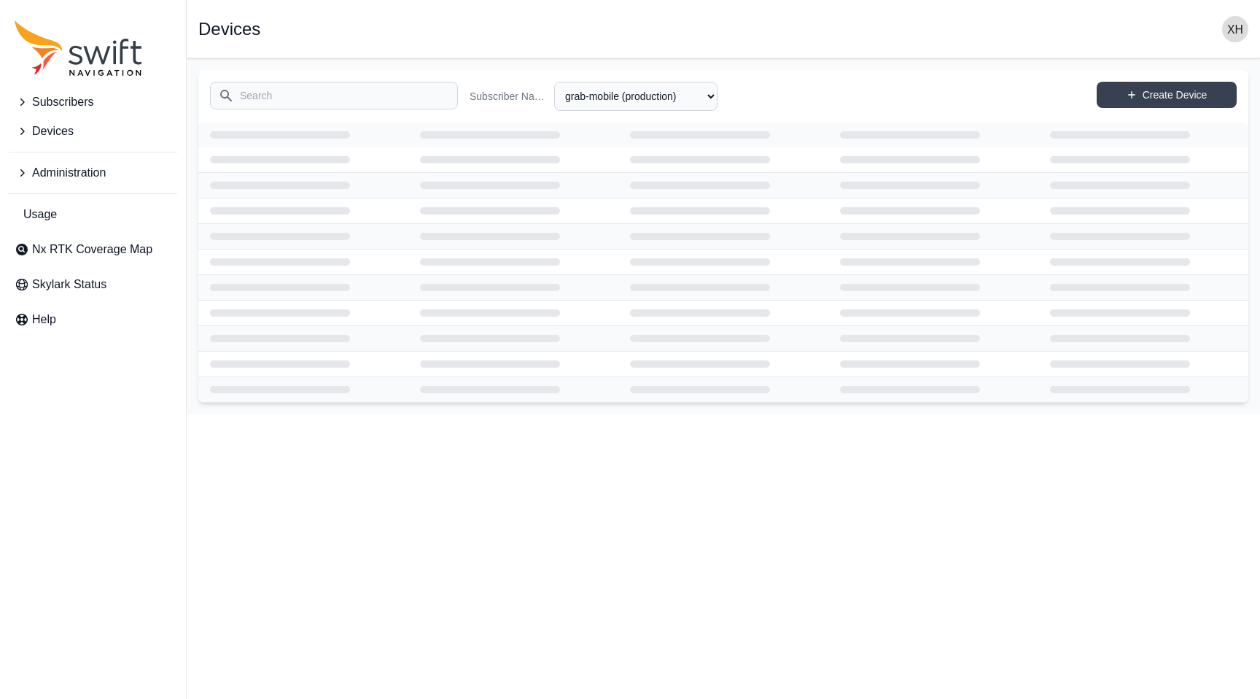
select select "fe55257b-e26b-4112-869a-e544fc77323b"
